Goal: Transaction & Acquisition: Purchase product/service

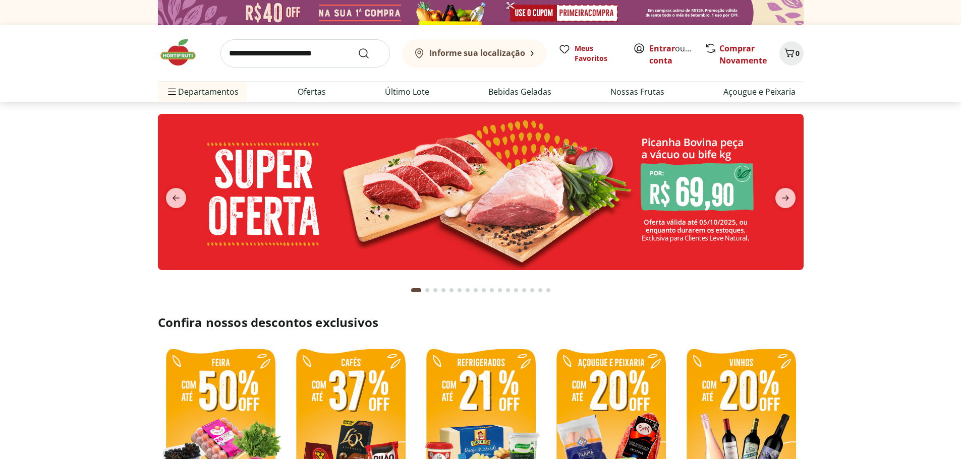
drag, startPoint x: 0, startPoint y: 0, endPoint x: 301, endPoint y: 55, distance: 306.1
click at [301, 55] on input "search" at bounding box center [304, 53] width 169 height 28
type input "*"
click at [363, 49] on icon "Submit Search" at bounding box center [363, 53] width 12 height 12
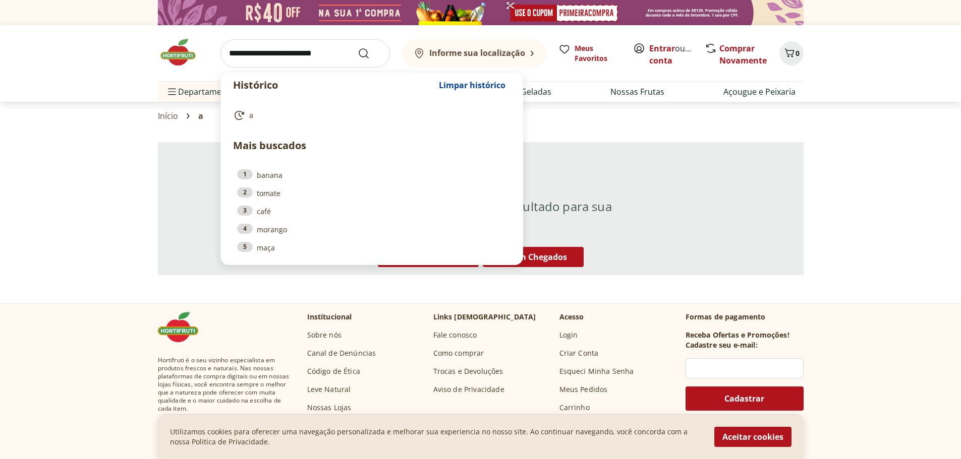
click at [286, 48] on input "search" at bounding box center [304, 53] width 169 height 28
type input "*"
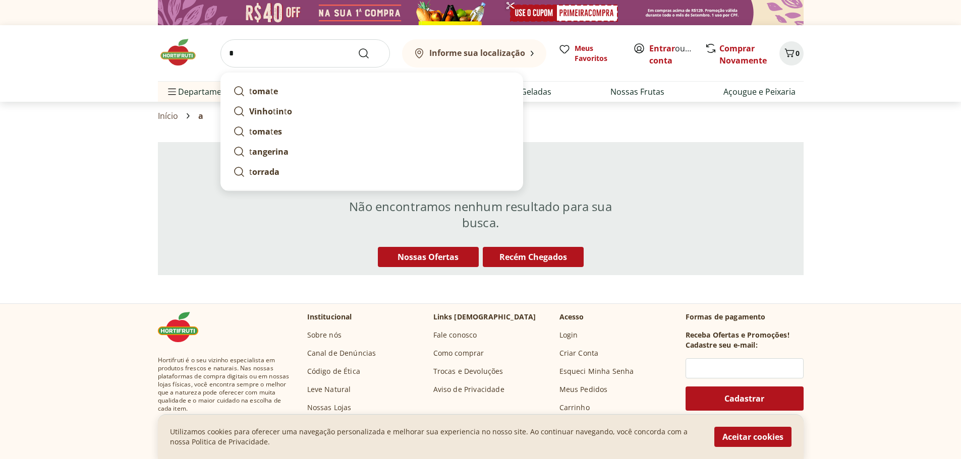
click at [286, 49] on input "*" at bounding box center [304, 53] width 169 height 28
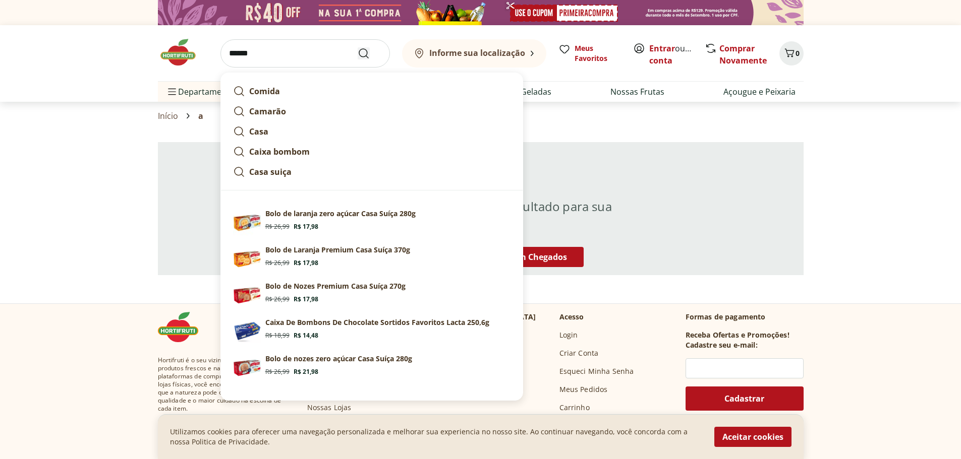
type input "******"
click at [369, 54] on icon "Submit Search" at bounding box center [363, 53] width 12 height 12
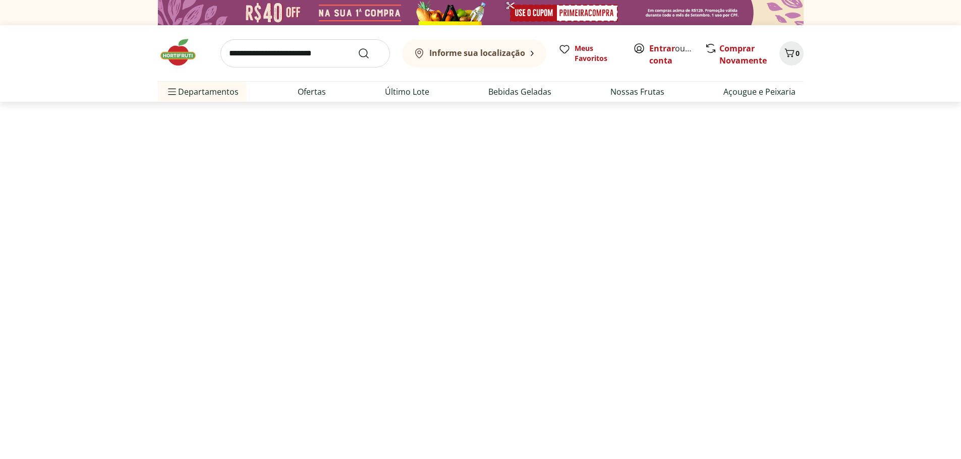
select select "**********"
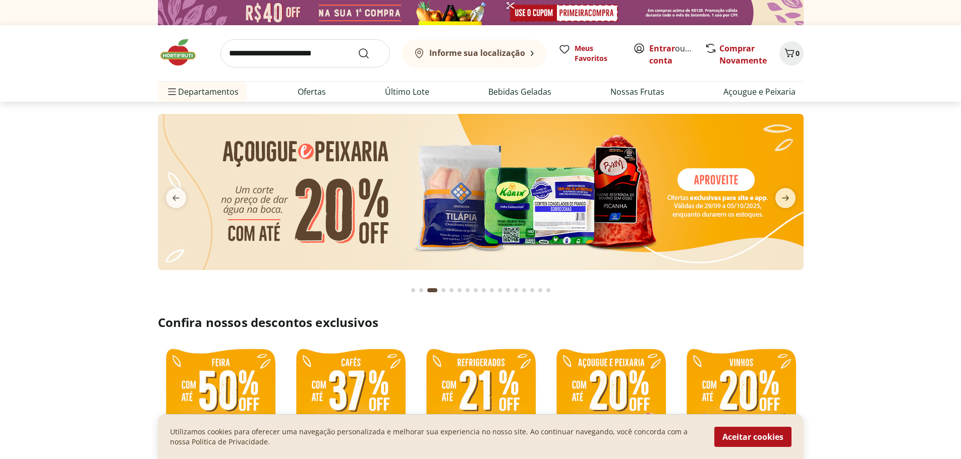
click at [469, 56] on b "Informe sua localização" at bounding box center [477, 52] width 96 height 11
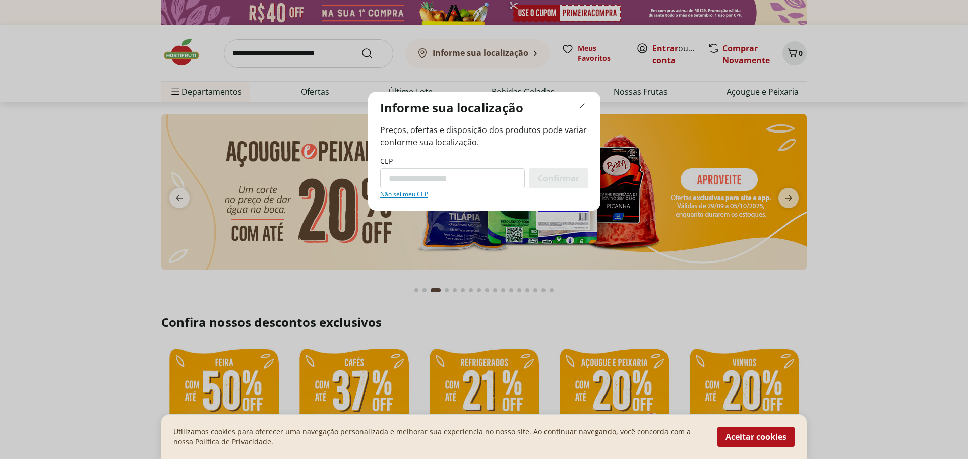
click at [406, 194] on link "Não sei meu CEP" at bounding box center [404, 195] width 48 height 8
